Goal: Task Accomplishment & Management: Manage account settings

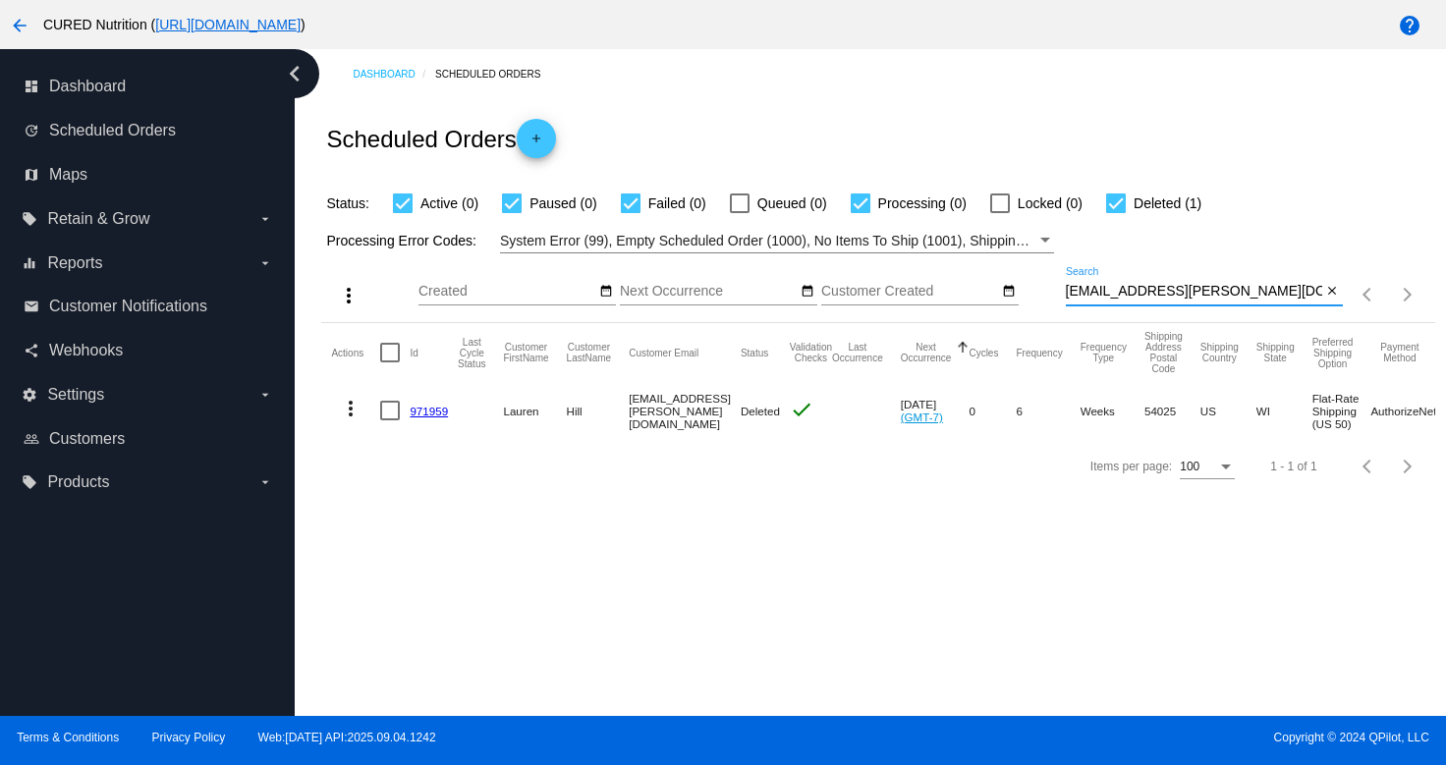
click at [1108, 289] on input "[EMAIL_ADDRESS][PERSON_NAME][DOMAIN_NAME]" at bounding box center [1194, 292] width 256 height 16
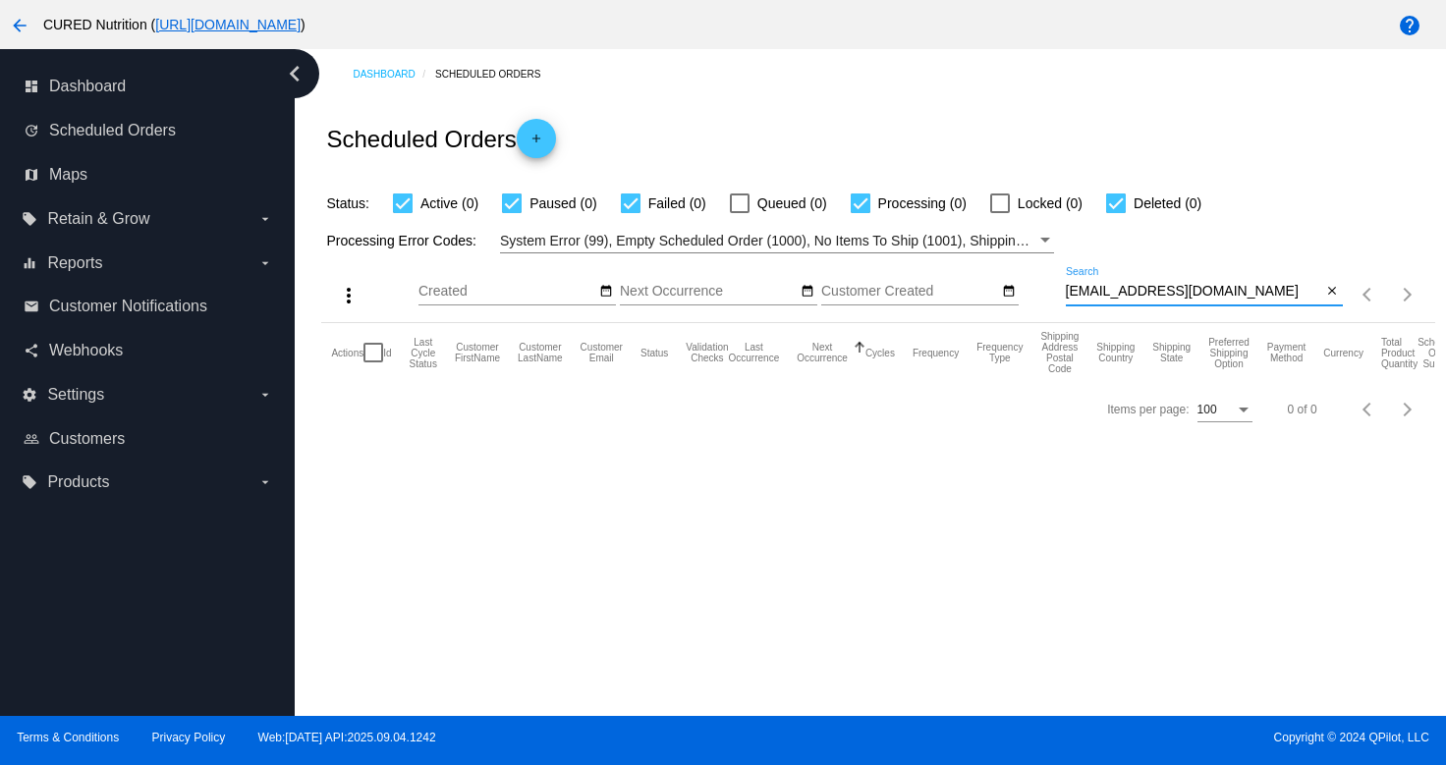
click at [1104, 291] on input "[EMAIL_ADDRESS][DOMAIN_NAME]" at bounding box center [1194, 292] width 256 height 16
paste input "ai"
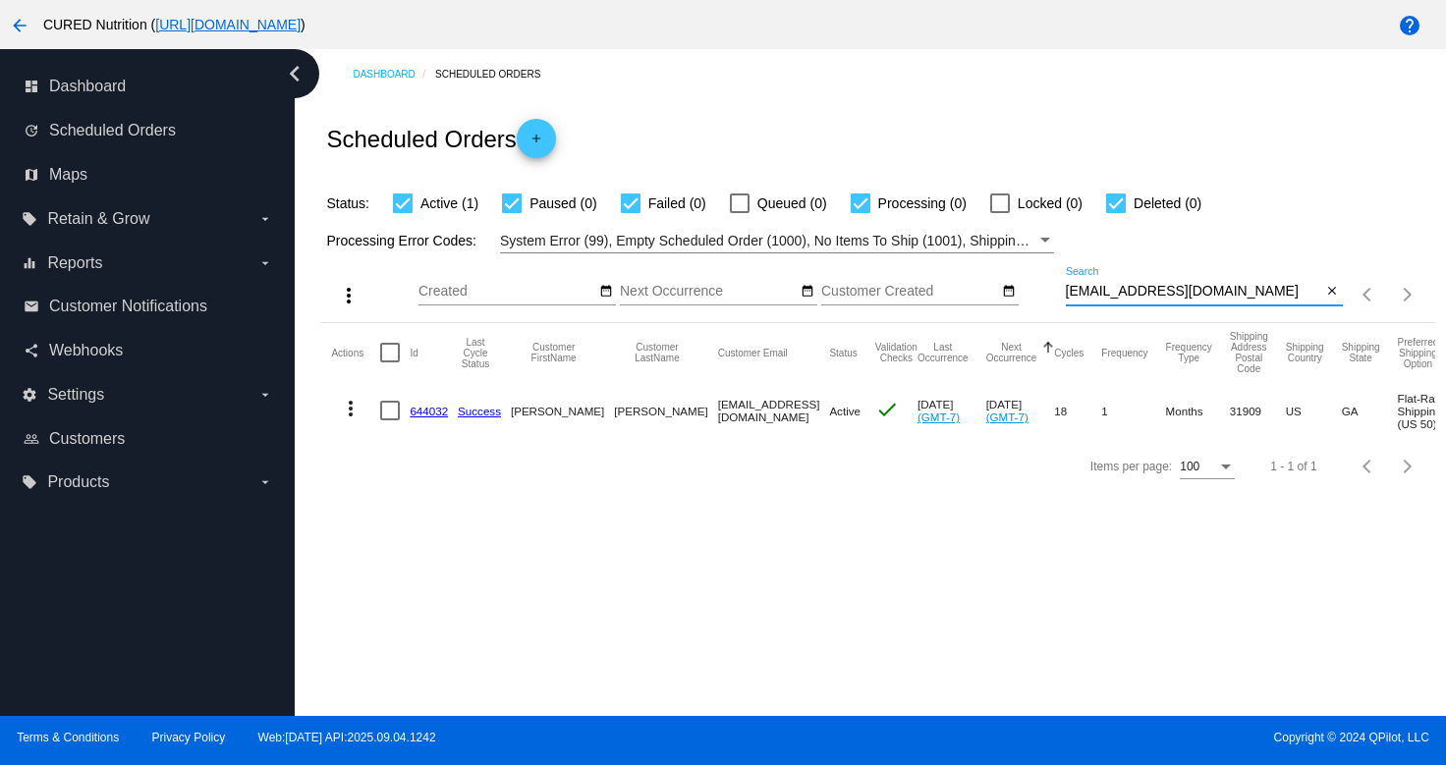
type input "[EMAIL_ADDRESS][DOMAIN_NAME]"
click at [425, 411] on link "644032" at bounding box center [429, 411] width 38 height 13
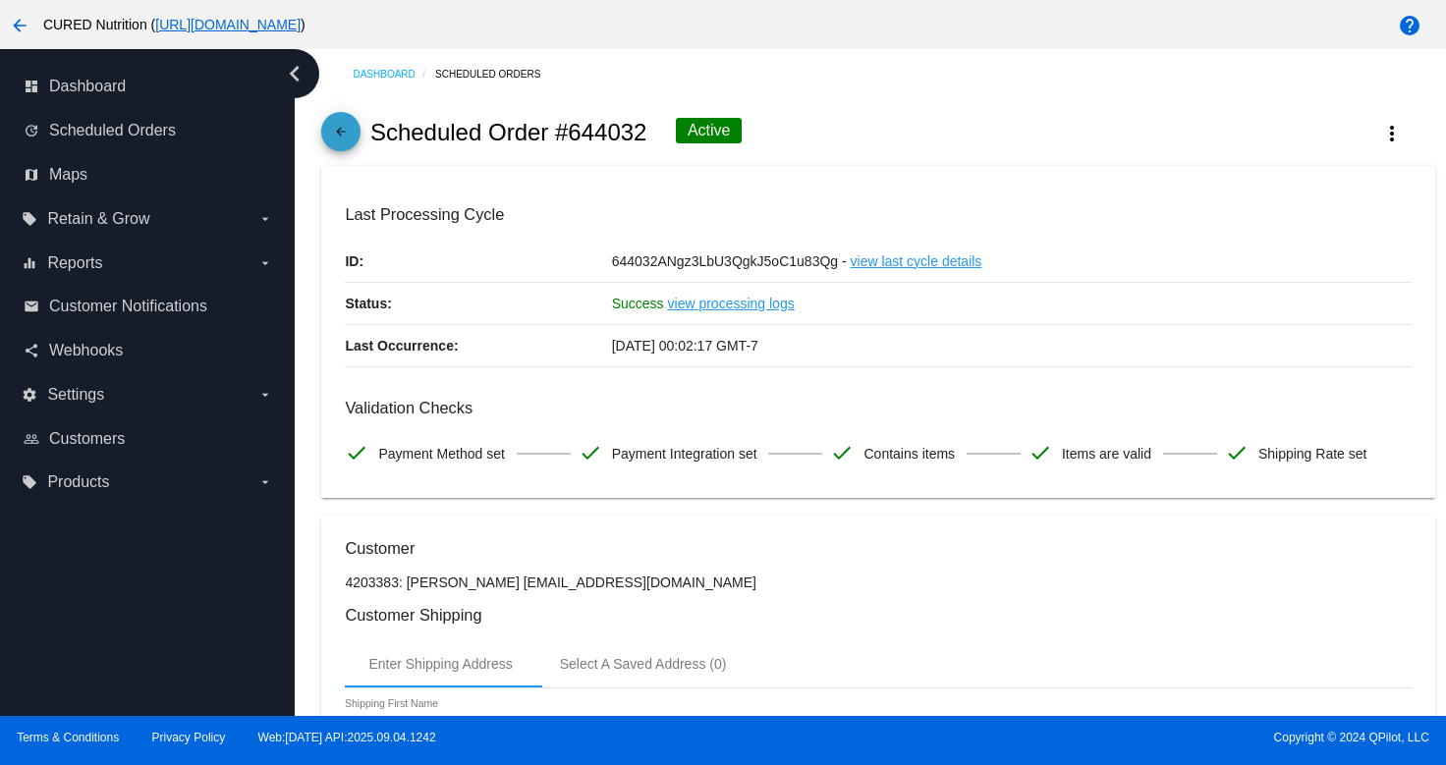
click at [330, 141] on mat-icon "arrow_back" at bounding box center [341, 137] width 24 height 24
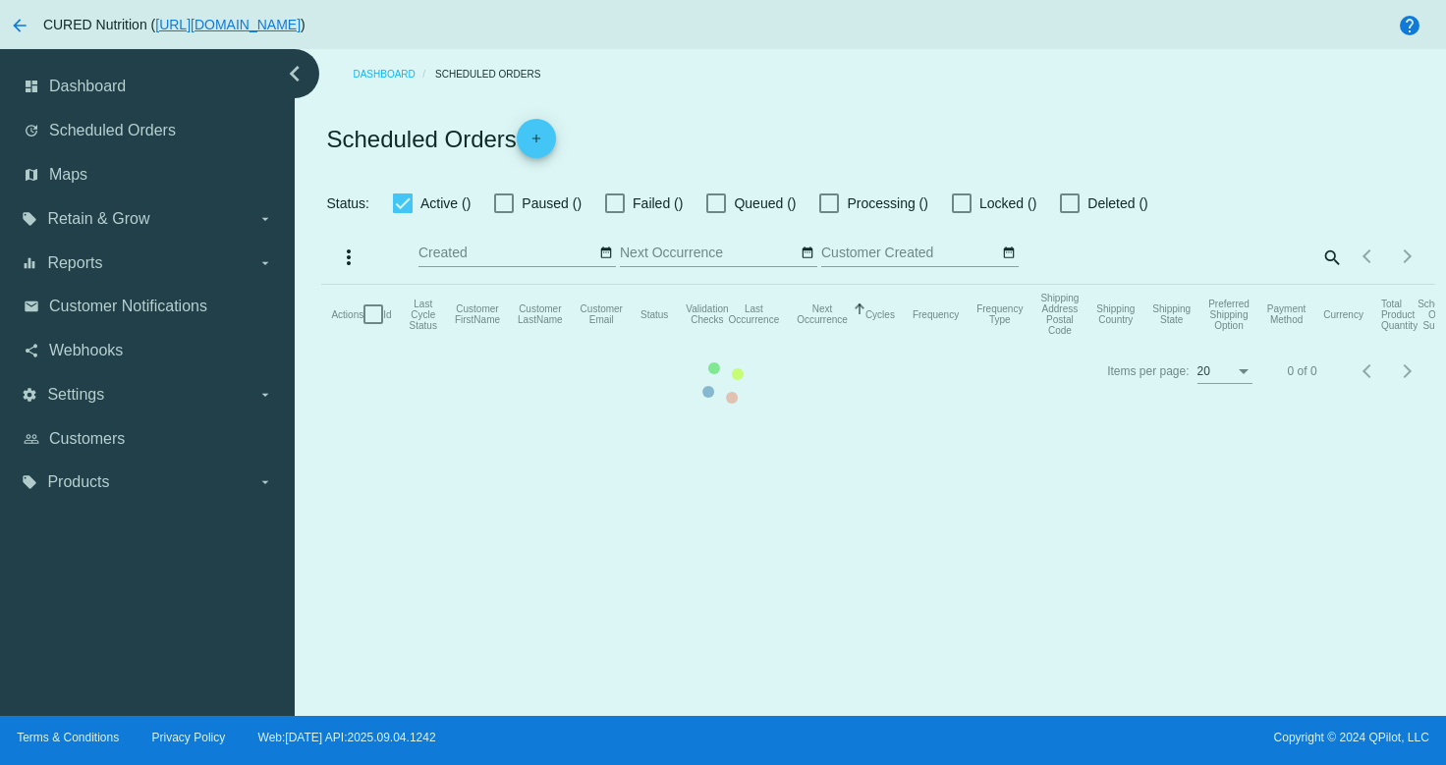
checkbox input "true"
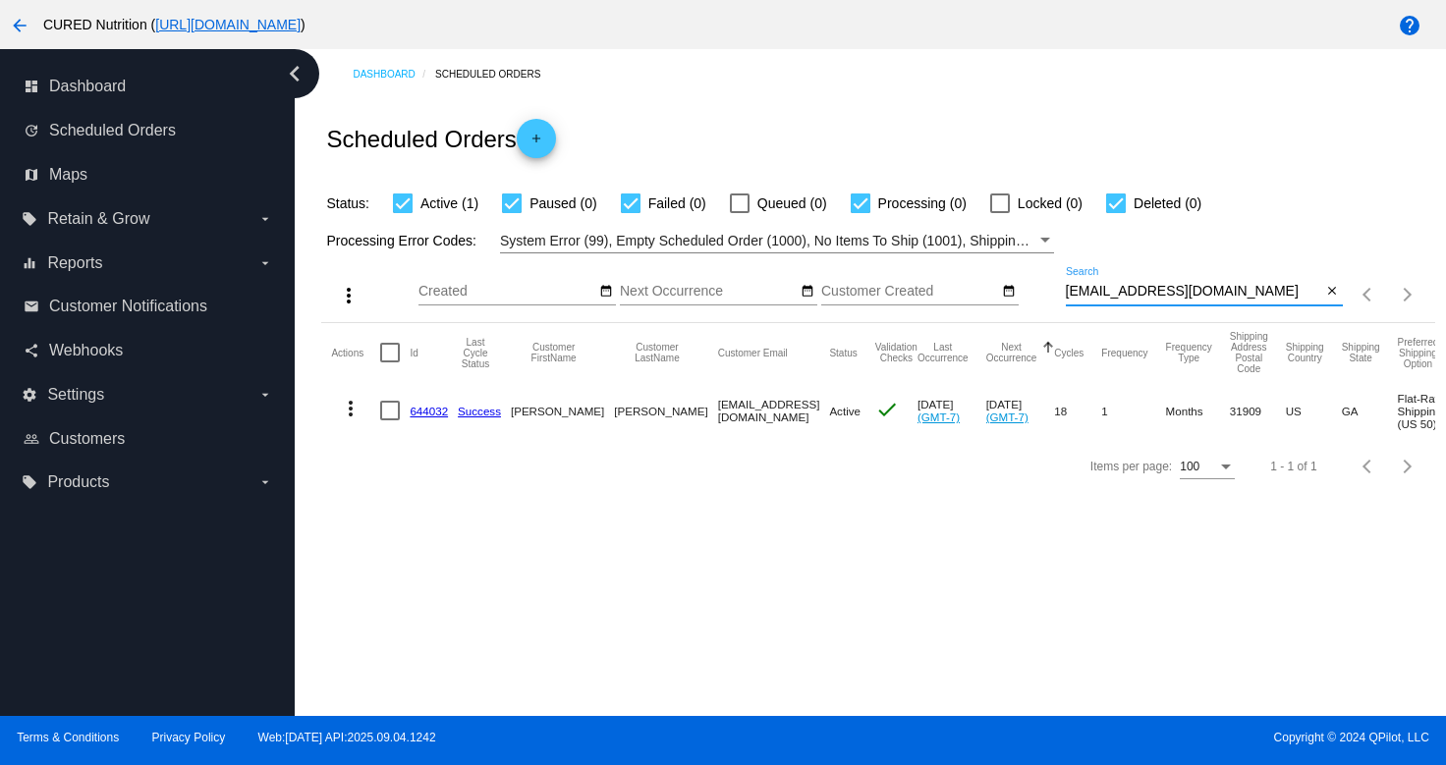
click at [1165, 291] on input "[EMAIL_ADDRESS][DOMAIN_NAME]" at bounding box center [1194, 292] width 256 height 16
paste input "angiezmac1"
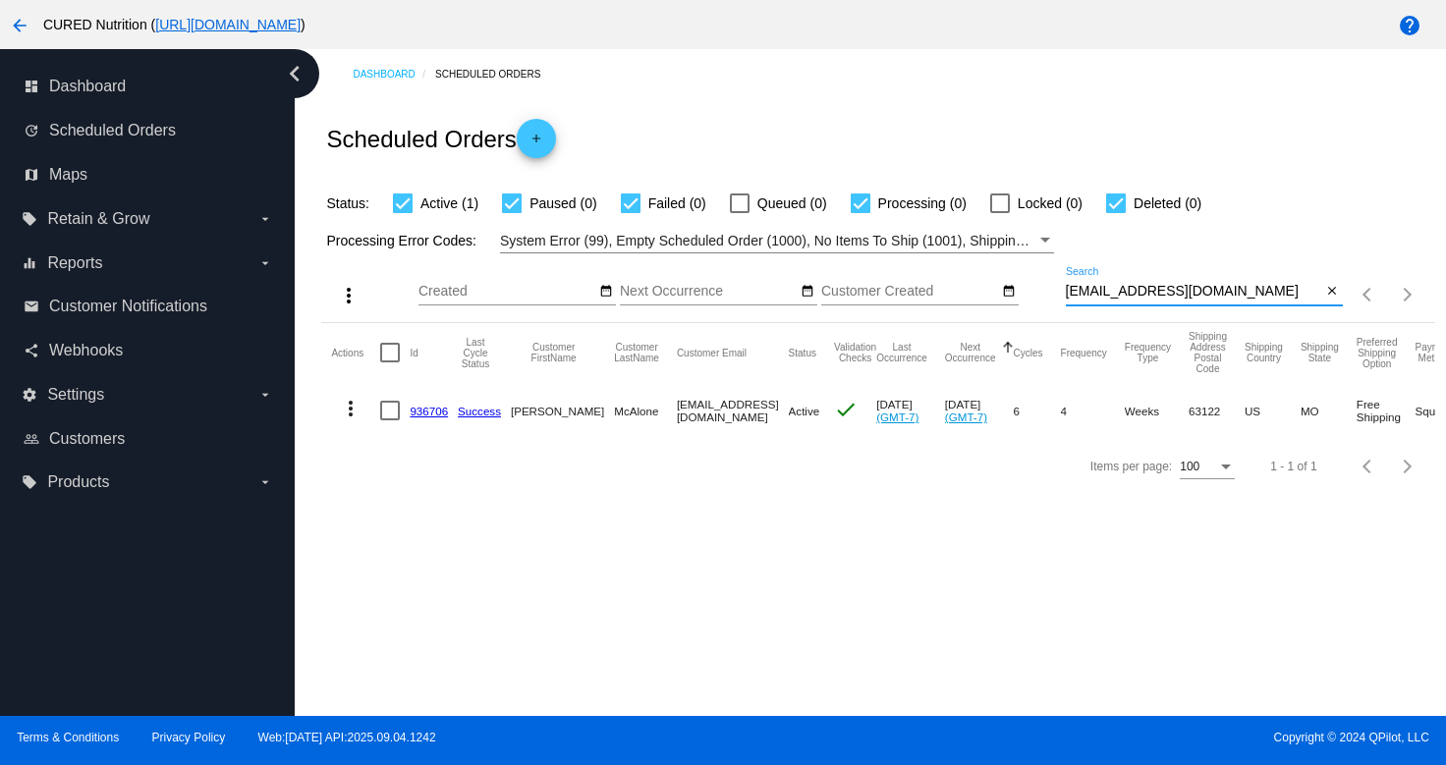
type input "[EMAIL_ADDRESS][DOMAIN_NAME]"
click at [428, 408] on link "936706" at bounding box center [429, 411] width 38 height 13
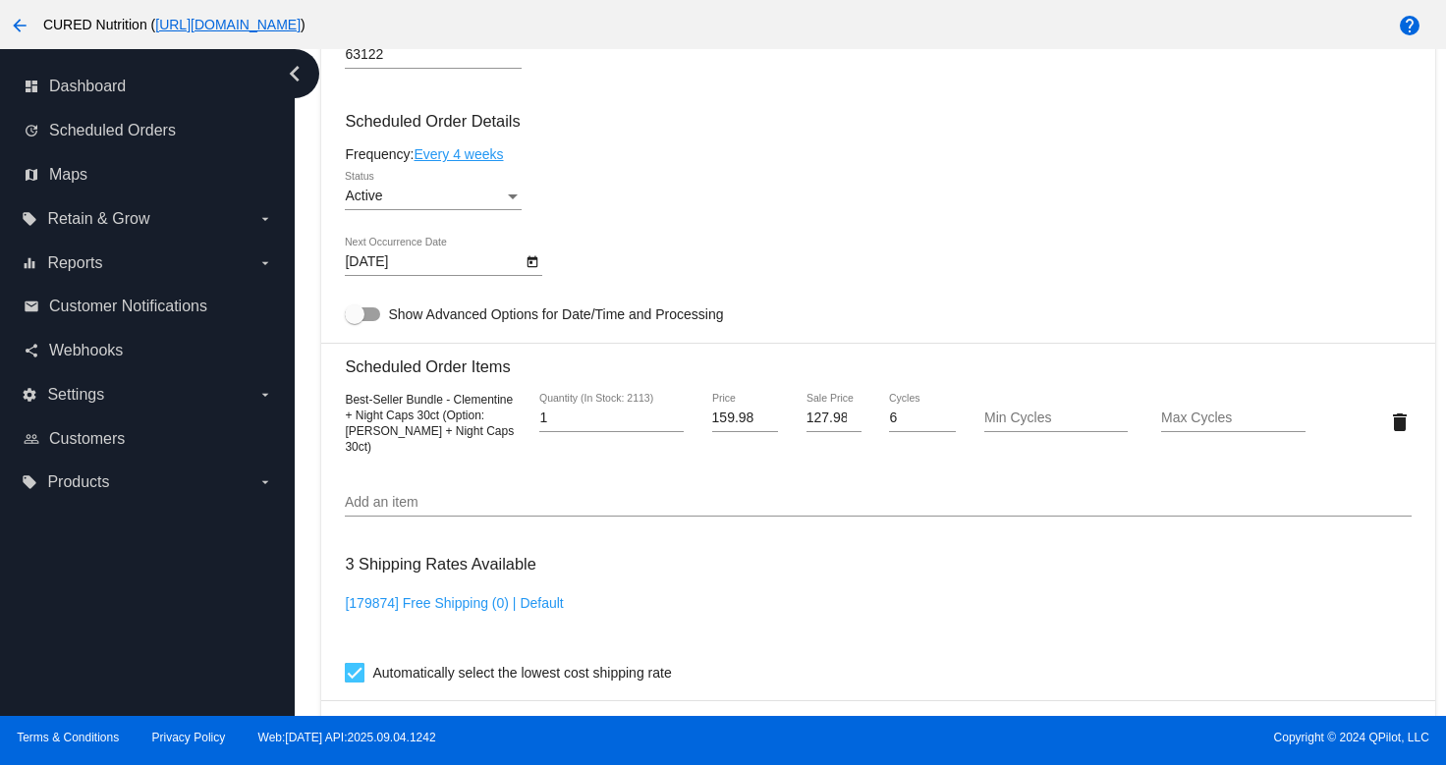
scroll to position [1131, 0]
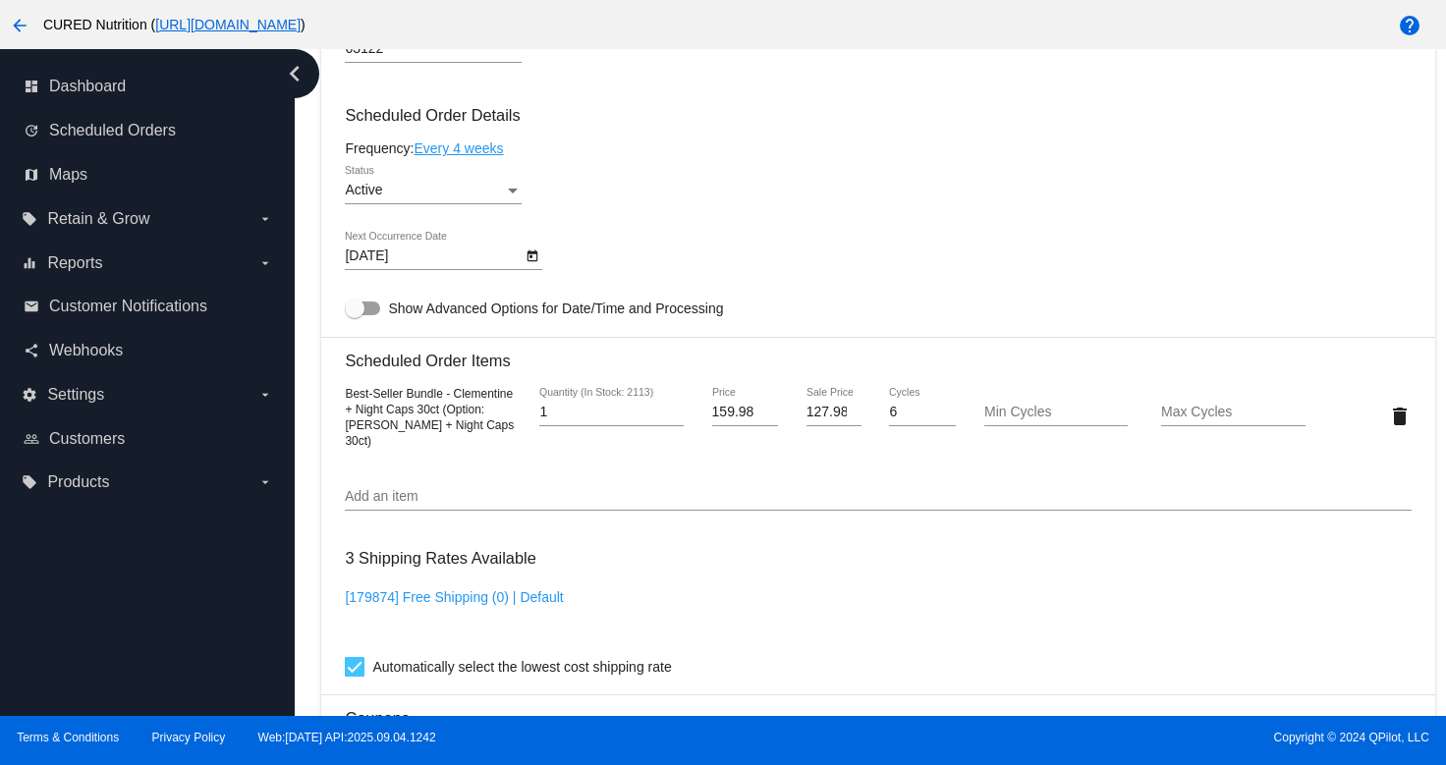
click at [463, 219] on div "Active Status" at bounding box center [433, 194] width 177 height 56
click at [463, 198] on div "Active" at bounding box center [424, 191] width 159 height 16
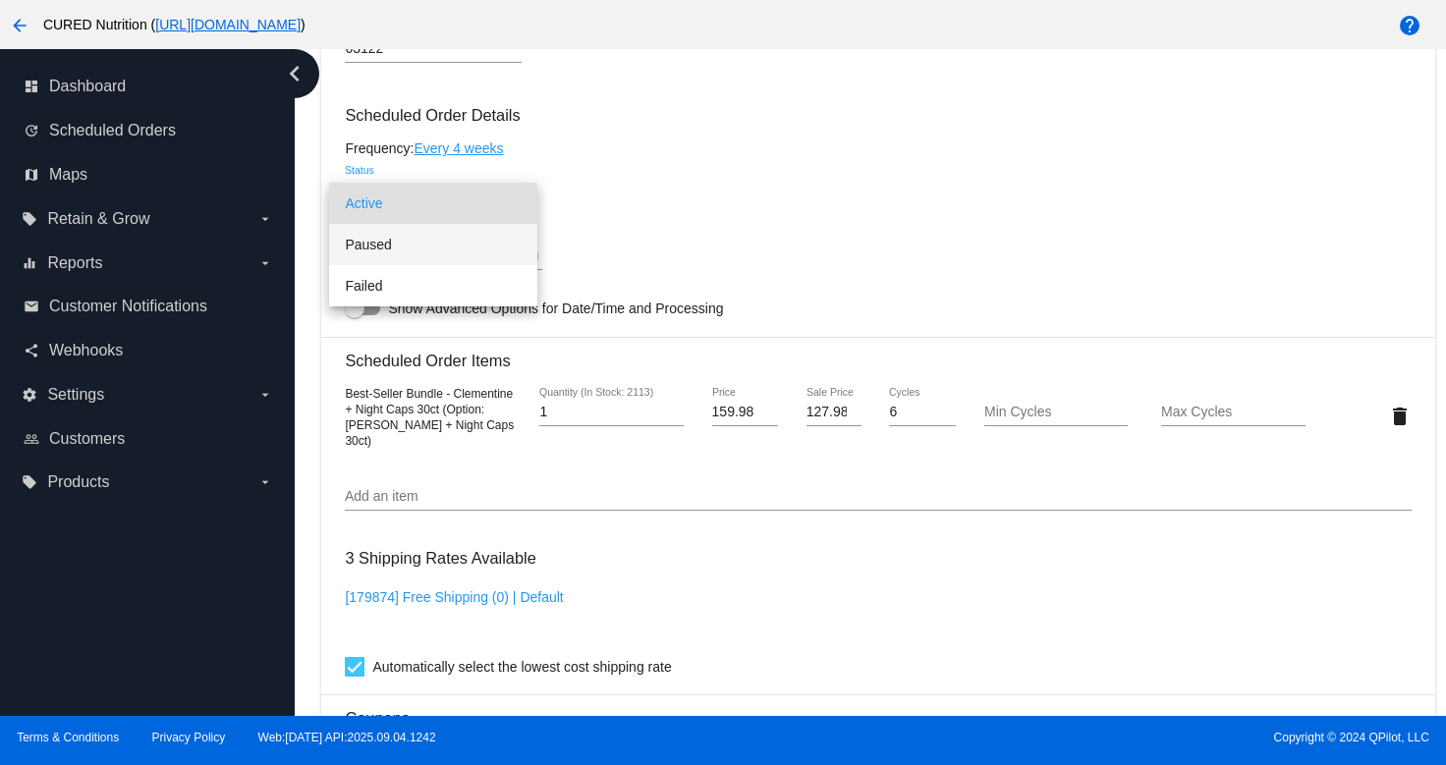
click at [495, 242] on span "Paused" at bounding box center [433, 244] width 177 height 41
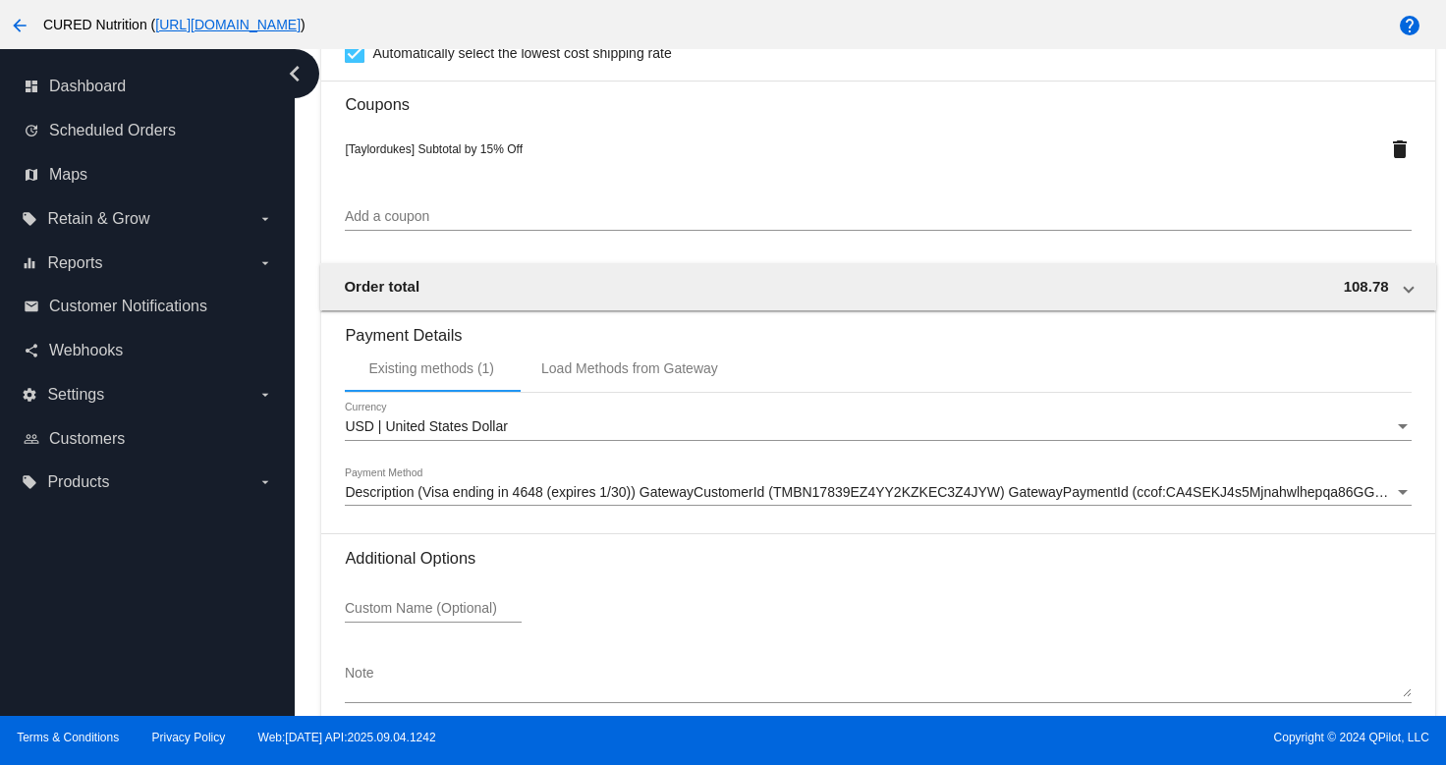
scroll to position [1850, 0]
